Goal: Browse casually: Explore the website without a specific task or goal

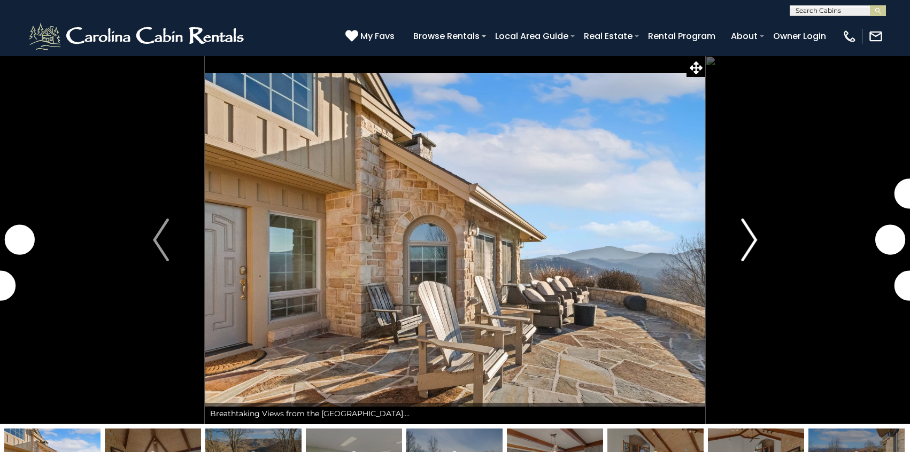
click at [739, 237] on button "Next" at bounding box center [749, 240] width 88 height 369
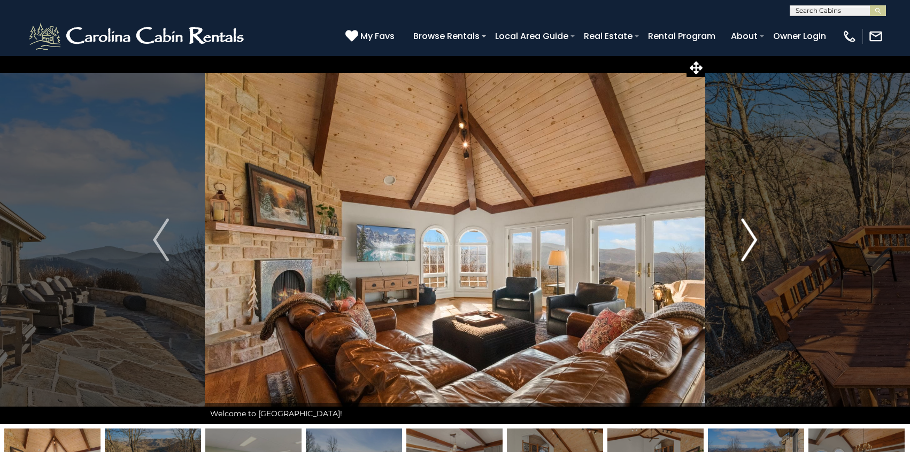
click at [749, 245] on img "Next" at bounding box center [749, 240] width 16 height 43
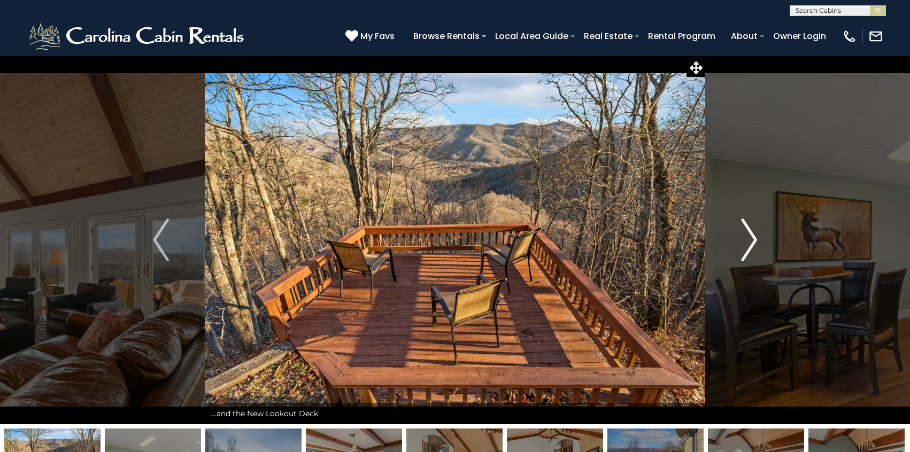
click at [749, 245] on img "Next" at bounding box center [749, 240] width 16 height 43
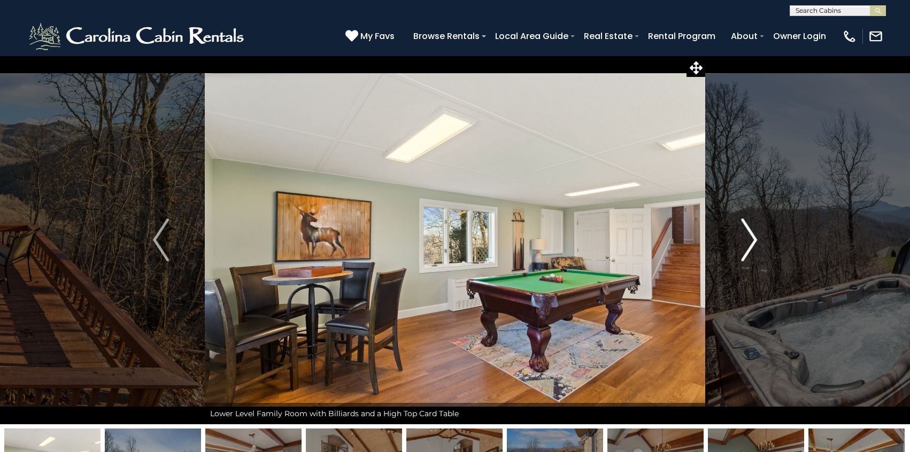
click at [749, 245] on img "Next" at bounding box center [749, 240] width 16 height 43
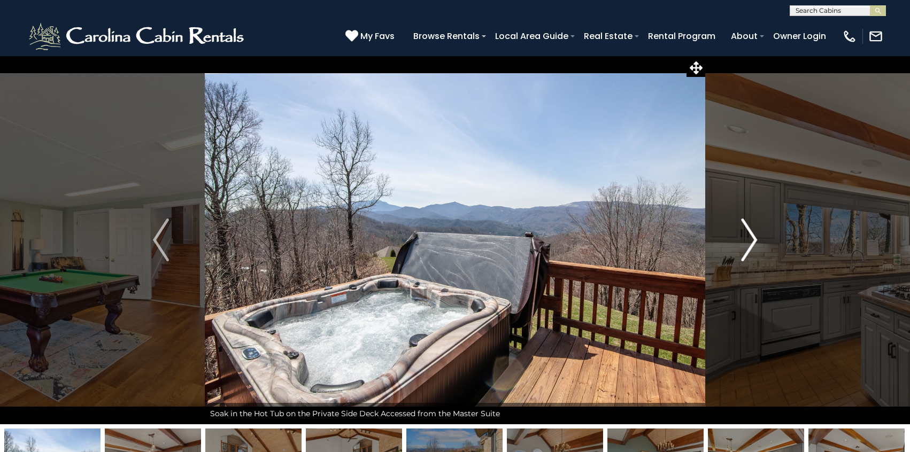
click at [749, 245] on img "Next" at bounding box center [749, 240] width 16 height 43
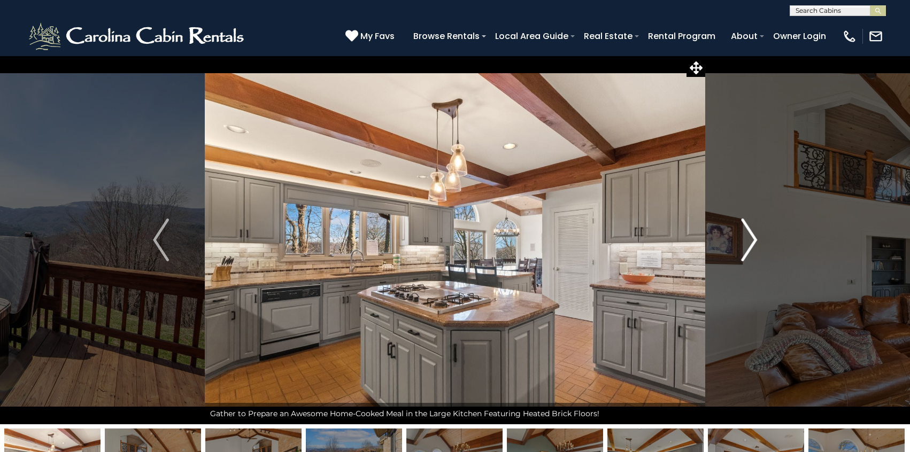
click at [749, 245] on img "Next" at bounding box center [749, 240] width 16 height 43
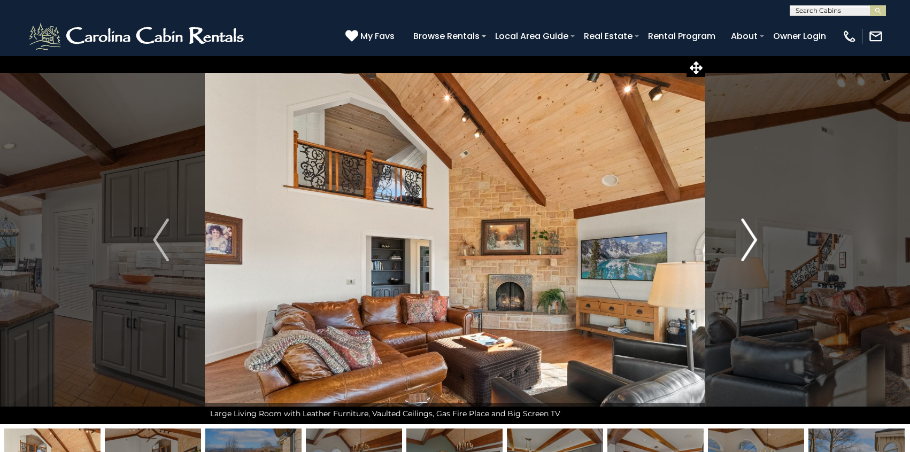
click at [749, 245] on img "Next" at bounding box center [749, 240] width 16 height 43
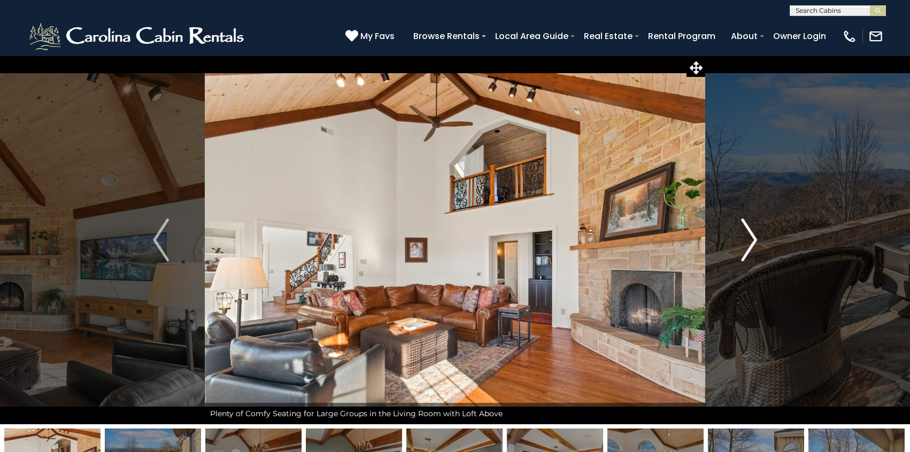
click at [749, 245] on img "Next" at bounding box center [749, 240] width 16 height 43
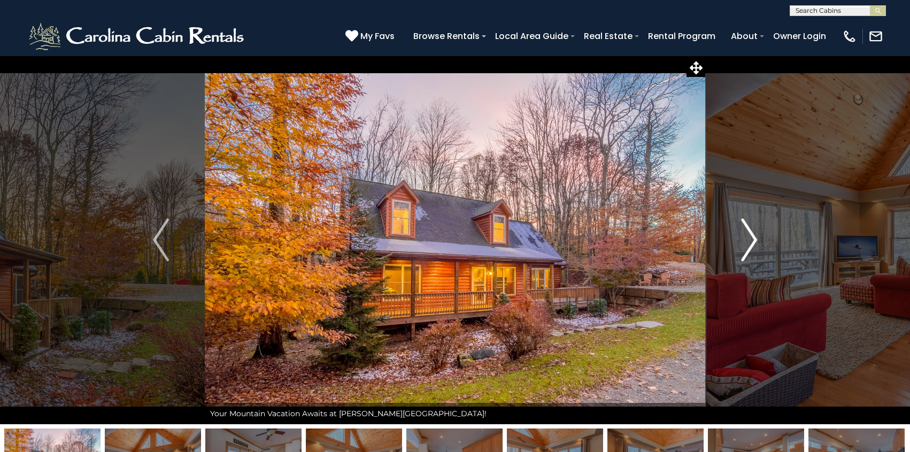
click at [739, 242] on button "Next" at bounding box center [749, 240] width 88 height 369
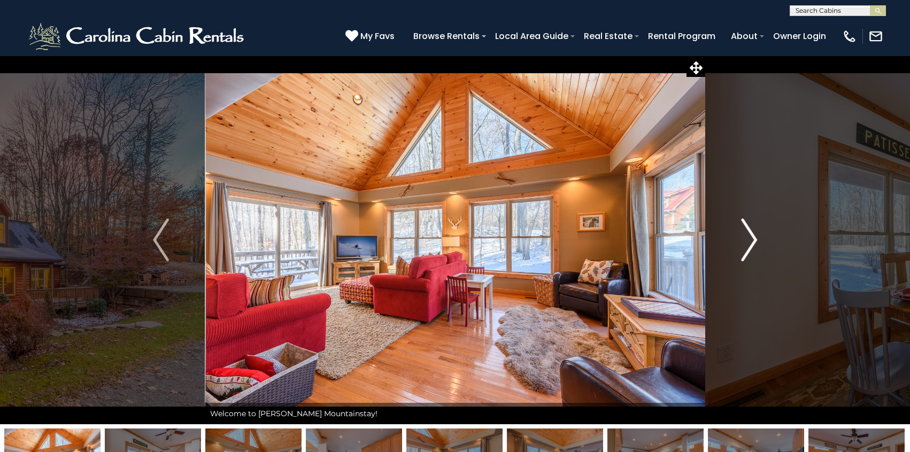
click at [739, 242] on button "Next" at bounding box center [749, 240] width 88 height 369
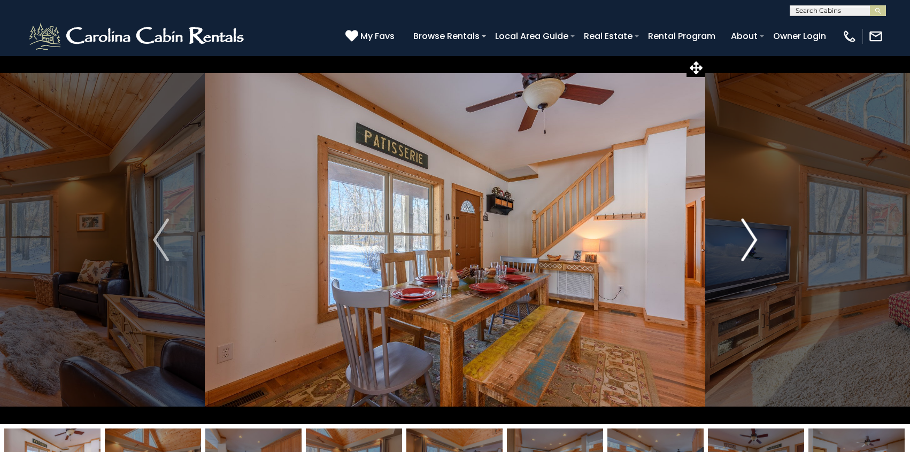
click at [739, 242] on button "Next" at bounding box center [749, 240] width 88 height 369
